Goal: Task Accomplishment & Management: Manage account settings

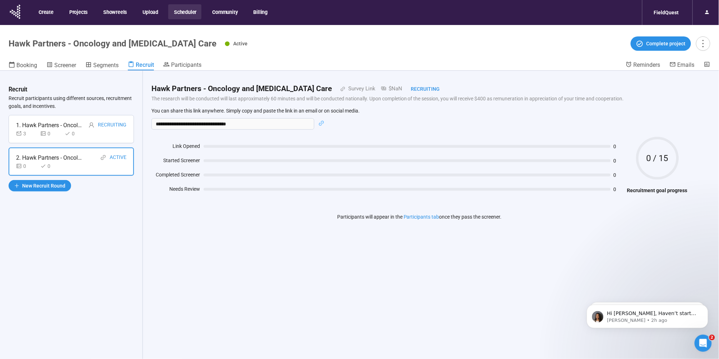
click at [185, 11] on button "Scheduler" at bounding box center [184, 11] width 33 height 15
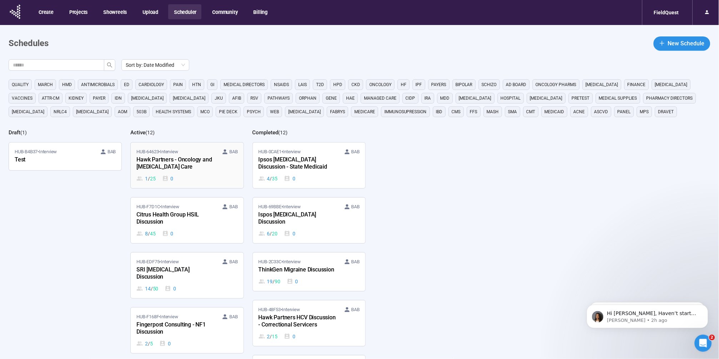
click at [198, 155] on div "Hawk Partners - Oncology and [MEDICAL_DATA] Care" at bounding box center [175, 163] width 79 height 16
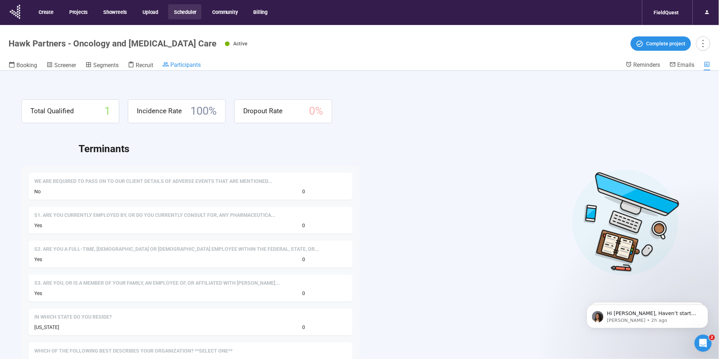
click at [189, 61] on span "Participants" at bounding box center [185, 64] width 30 height 7
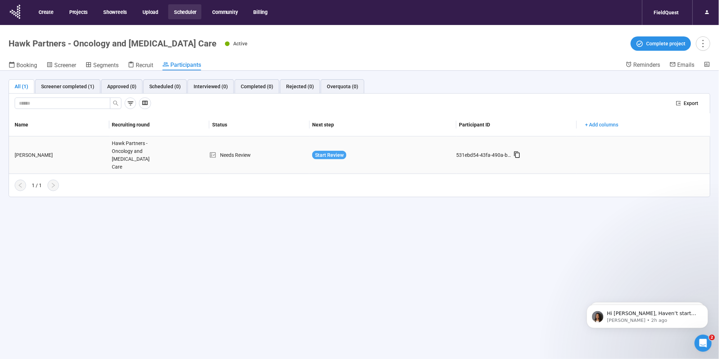
click at [318, 153] on span "Start Review" at bounding box center [329, 155] width 29 height 8
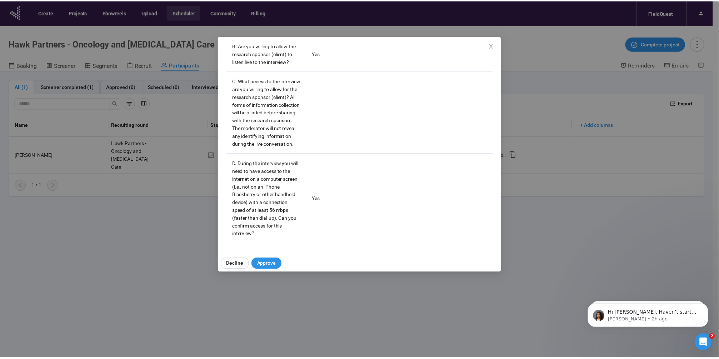
scroll to position [1645, 0]
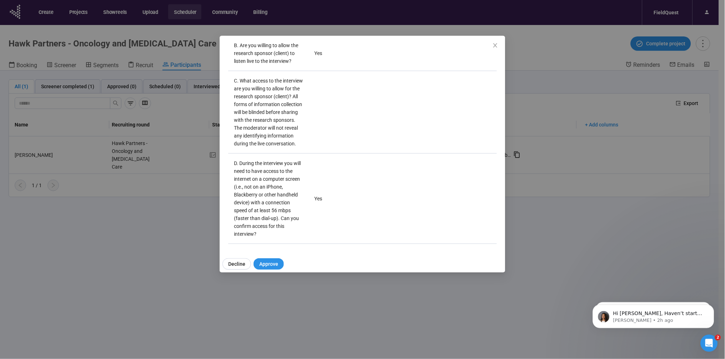
click at [57, 229] on div "[PERSON_NAME] Panelist notes Project notes Add notes, i.e. how the last intervi…" at bounding box center [362, 179] width 725 height 359
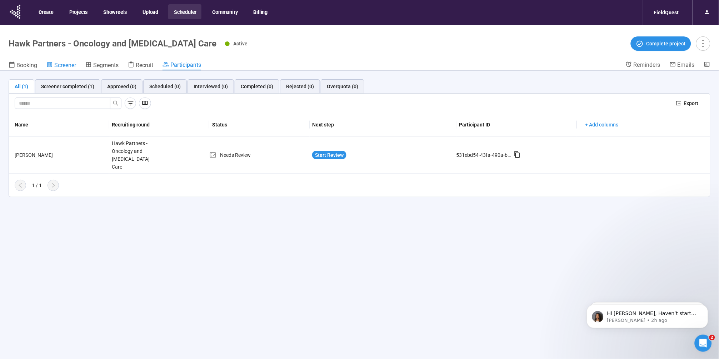
click at [55, 64] on span "Screener" at bounding box center [65, 65] width 22 height 7
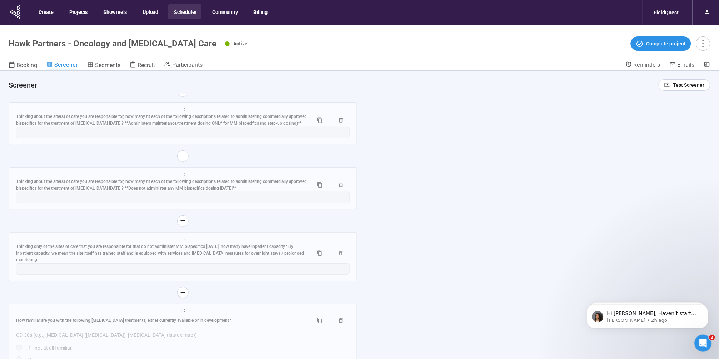
scroll to position [2490, 0]
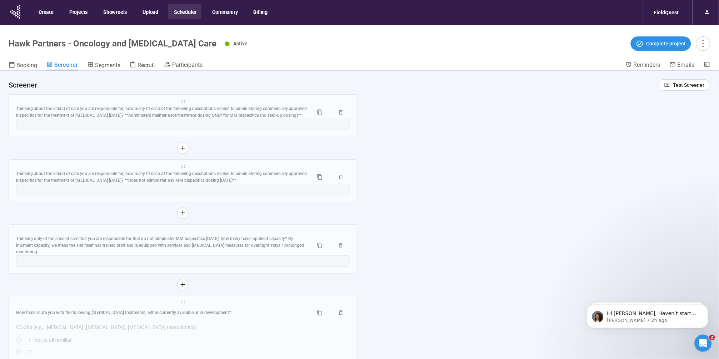
click at [134, 256] on div "Thinking only of the sites of care that you are responsible for that do not adm…" at bounding box center [161, 245] width 291 height 20
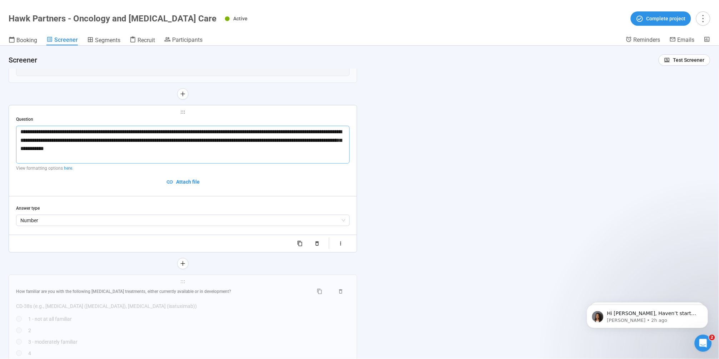
scroll to position [2402, 0]
click at [340, 246] on icon "button" at bounding box center [341, 243] width 6 height 6
click at [315, 245] on div "button" at bounding box center [316, 243] width 4 height 4
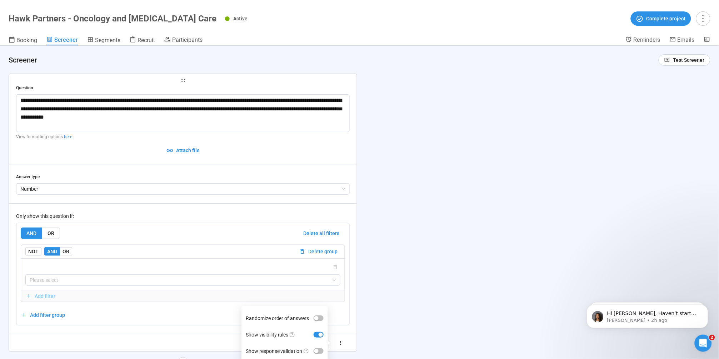
scroll to position [2482, 0]
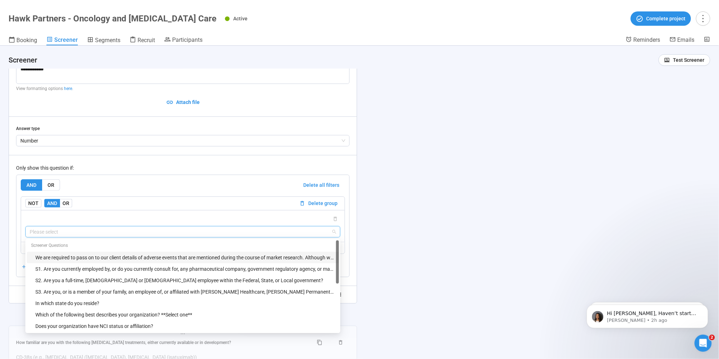
click at [101, 237] on input "search" at bounding box center [183, 231] width 306 height 11
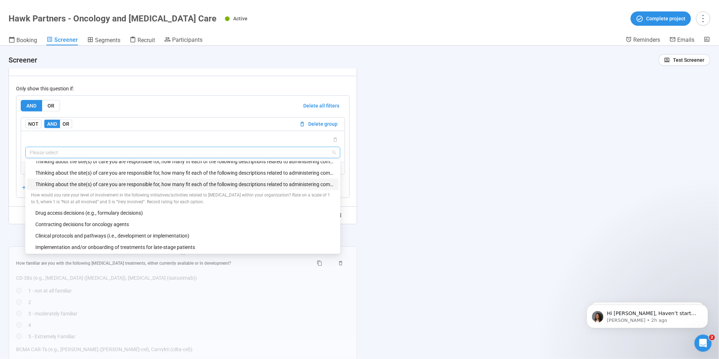
scroll to position [134, 0]
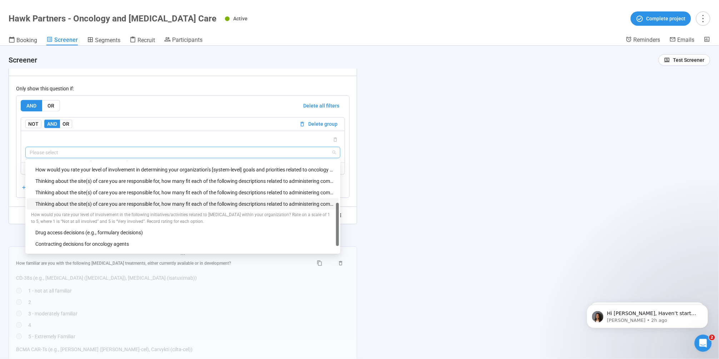
click at [124, 208] on div "Thinking about the site(s) of care you are responsible for, how many fit each o…" at bounding box center [184, 204] width 299 height 8
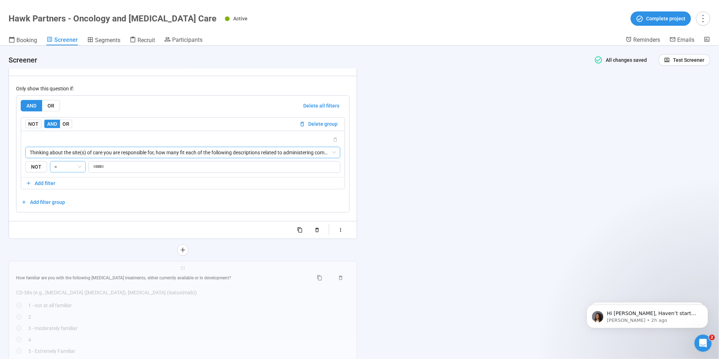
click at [76, 172] on span "=" at bounding box center [67, 166] width 27 height 11
click at [68, 223] on div ">" at bounding box center [67, 223] width 24 height 8
click at [99, 172] on input "number" at bounding box center [214, 166] width 251 height 11
type input "*"
click at [403, 289] on div "**********" at bounding box center [359, 202] width 719 height 313
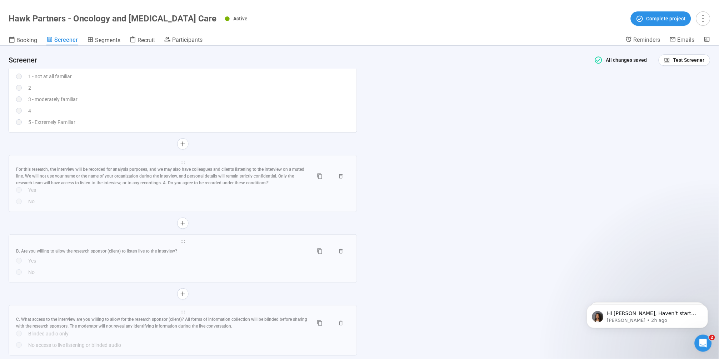
scroll to position [3007, 0]
click at [549, 178] on div "**********" at bounding box center [359, 202] width 719 height 313
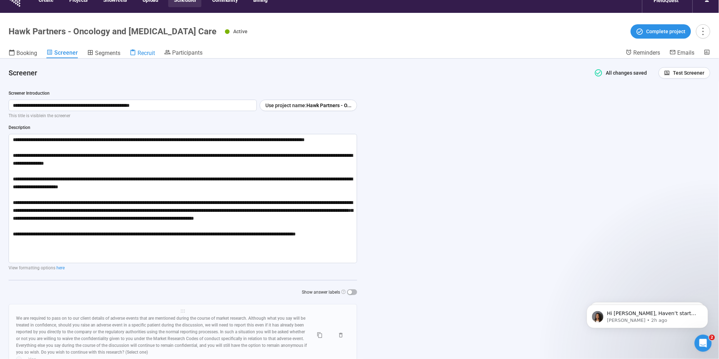
scroll to position [0, 0]
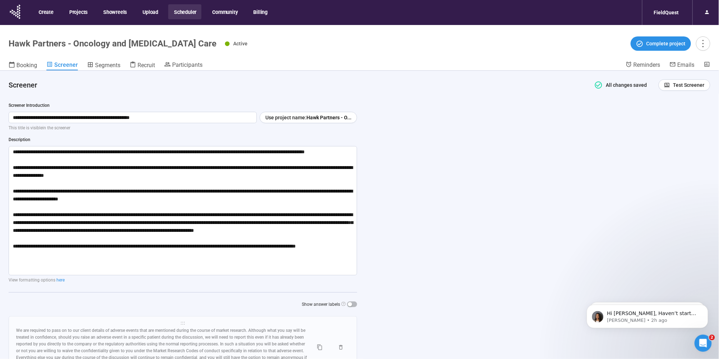
click at [189, 13] on button "Scheduler" at bounding box center [184, 11] width 33 height 15
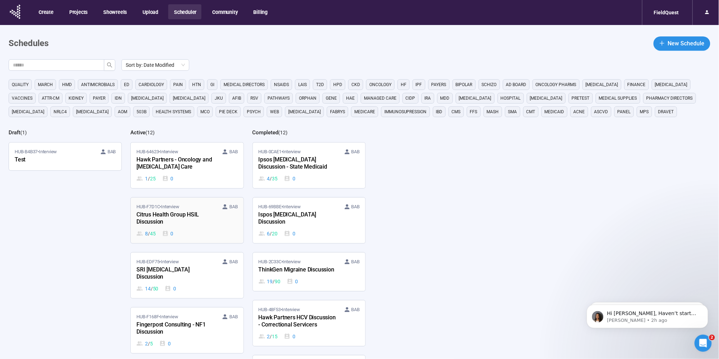
click at [183, 228] on div "HUB-F7D1C • Interview BAB Citrus Health Group HSIL Discussion 8 / 45 0" at bounding box center [186, 220] width 101 height 34
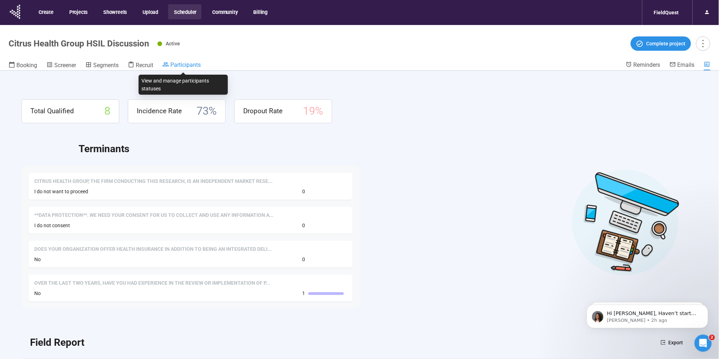
click at [174, 63] on span "Participants" at bounding box center [185, 64] width 30 height 7
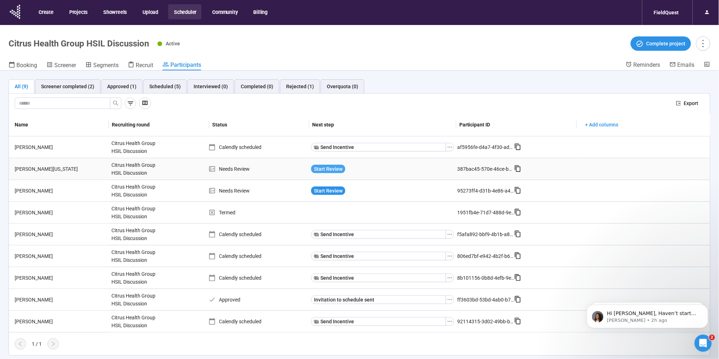
click at [320, 168] on span "Start Review" at bounding box center [328, 169] width 29 height 8
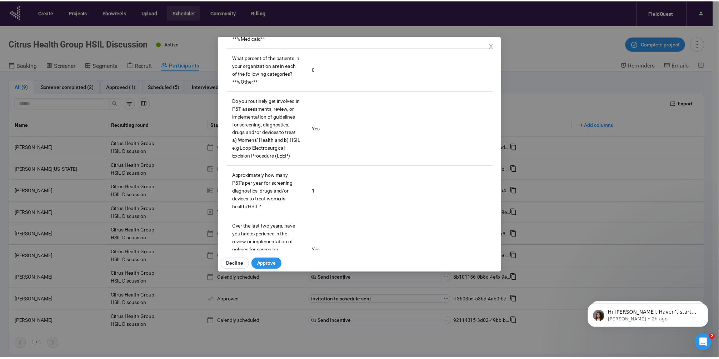
scroll to position [1979, 0]
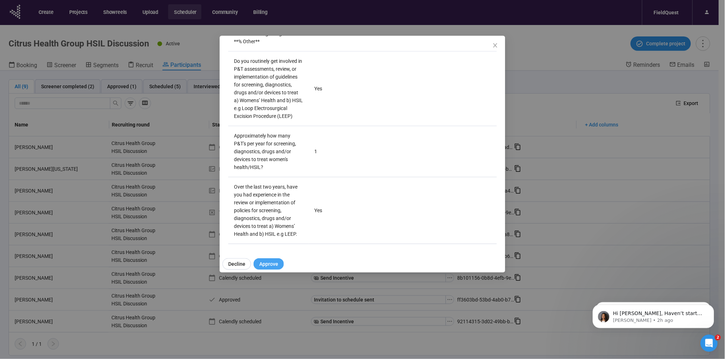
click at [270, 261] on span "Approve" at bounding box center [268, 264] width 19 height 8
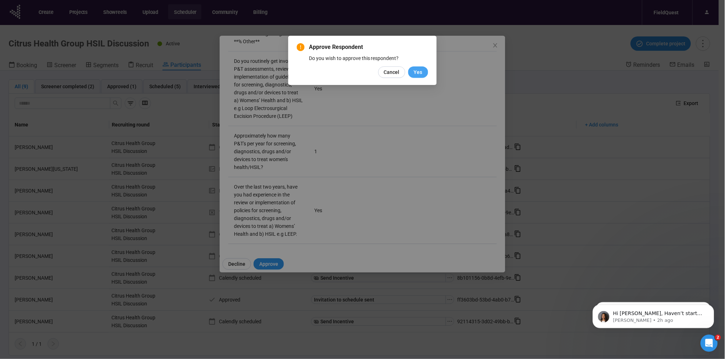
click at [417, 78] on button "Yes" at bounding box center [418, 71] width 20 height 11
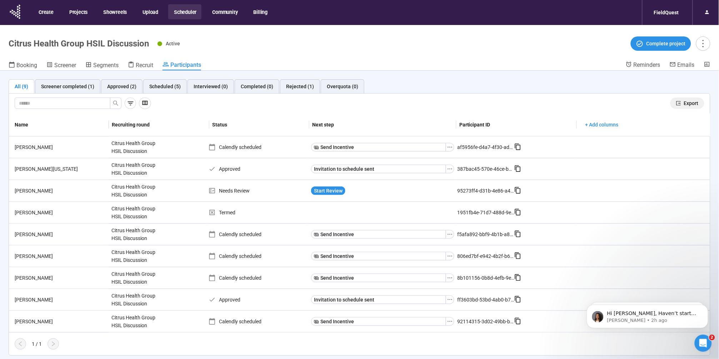
click at [682, 103] on button "Export" at bounding box center [687, 103] width 34 height 11
click at [461, 53] on header "Citrus Health Group HSIL Discussion Active Complete project Booking Screener Se…" at bounding box center [359, 48] width 719 height 46
click at [181, 11] on button "Scheduler" at bounding box center [184, 11] width 33 height 15
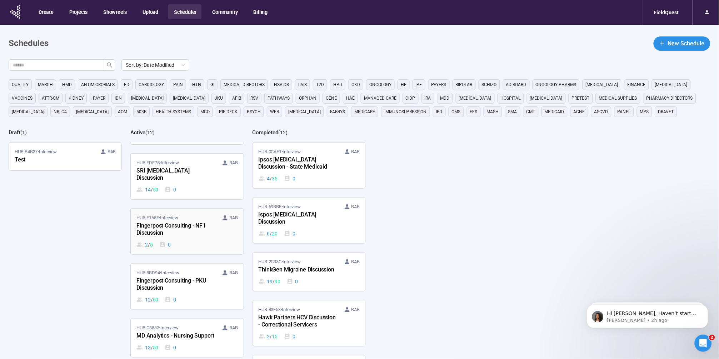
scroll to position [149, 0]
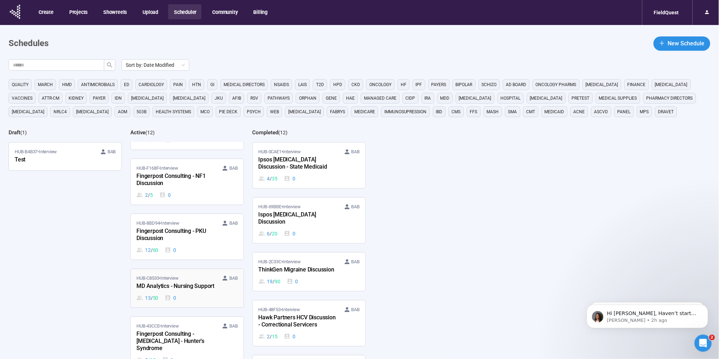
click at [183, 275] on div "HUB-C8533 • Interview [PERSON_NAME]" at bounding box center [186, 278] width 101 height 7
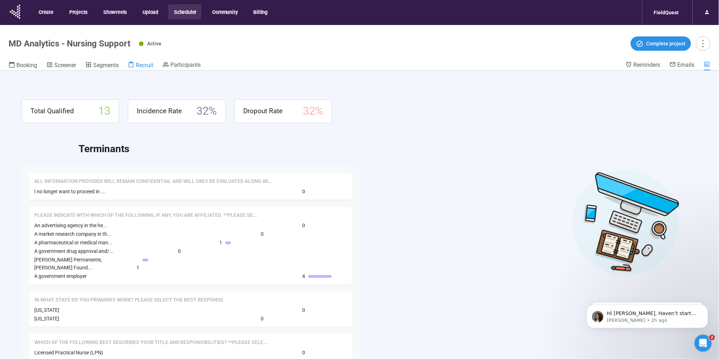
click at [148, 65] on span "Recruit" at bounding box center [145, 65] width 18 height 7
